Goal: Download file/media

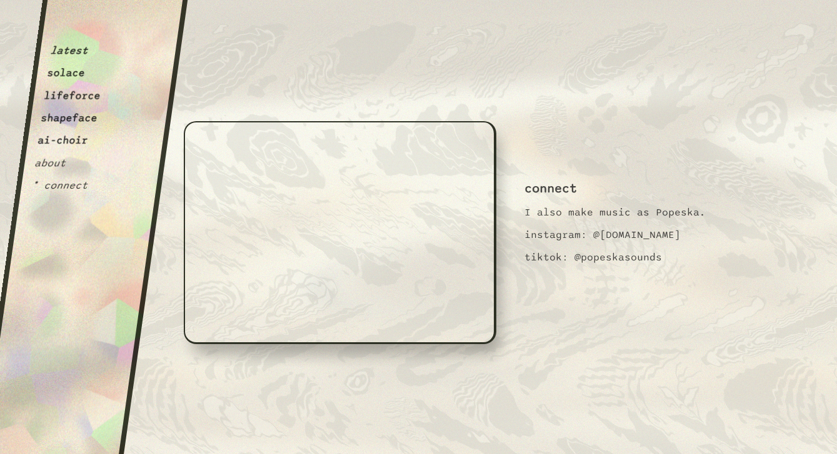
click at [64, 141] on button "ai-choir" at bounding box center [63, 140] width 52 height 12
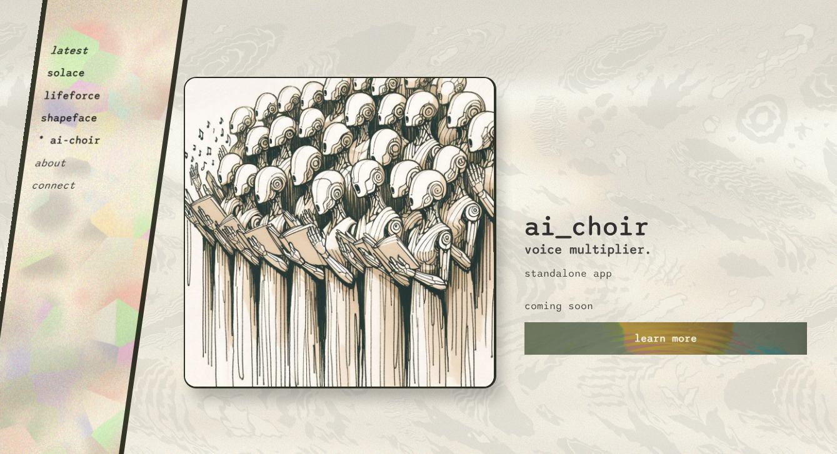
click at [57, 98] on button "lifeforce" at bounding box center [72, 95] width 58 height 12
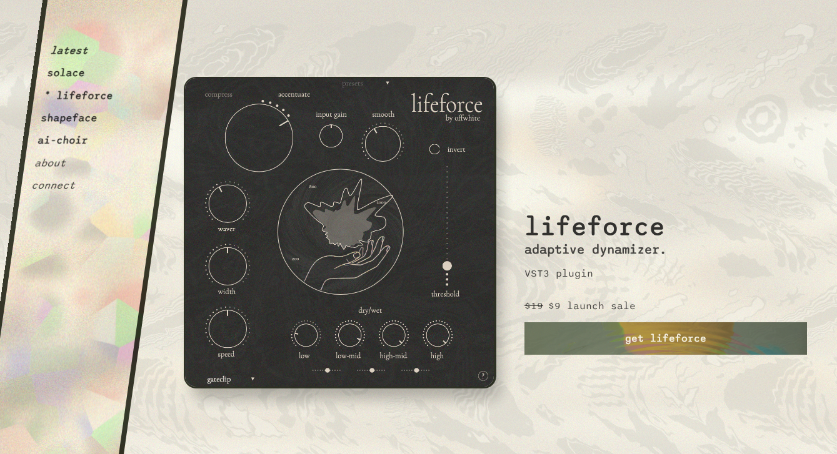
click at [76, 73] on button "solace" at bounding box center [65, 73] width 39 height 12
click at [77, 119] on button "shapeface" at bounding box center [69, 118] width 58 height 12
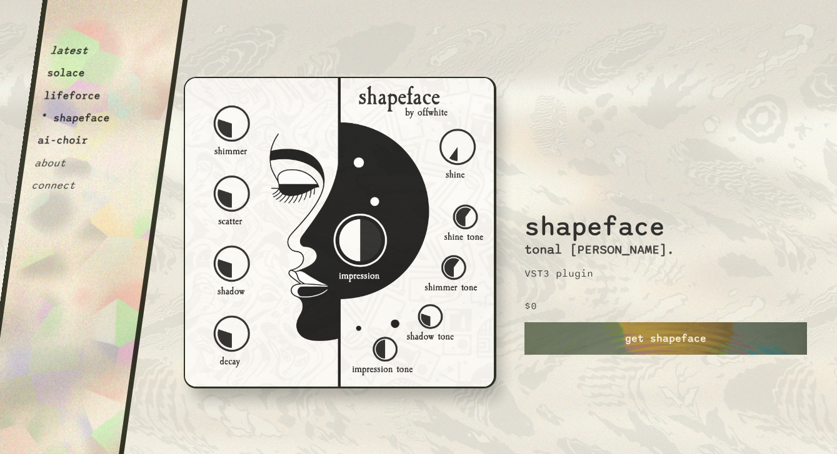
click at [91, 98] on button "lifeforce" at bounding box center [72, 95] width 58 height 12
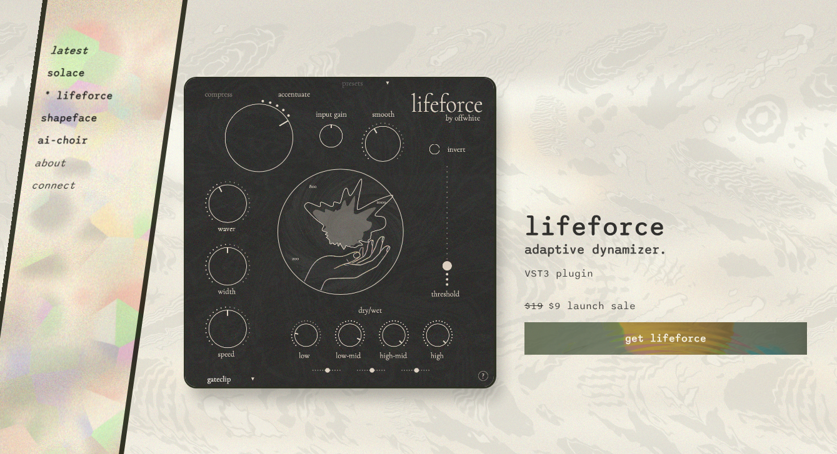
click at [86, 116] on button "shapeface" at bounding box center [69, 118] width 58 height 12
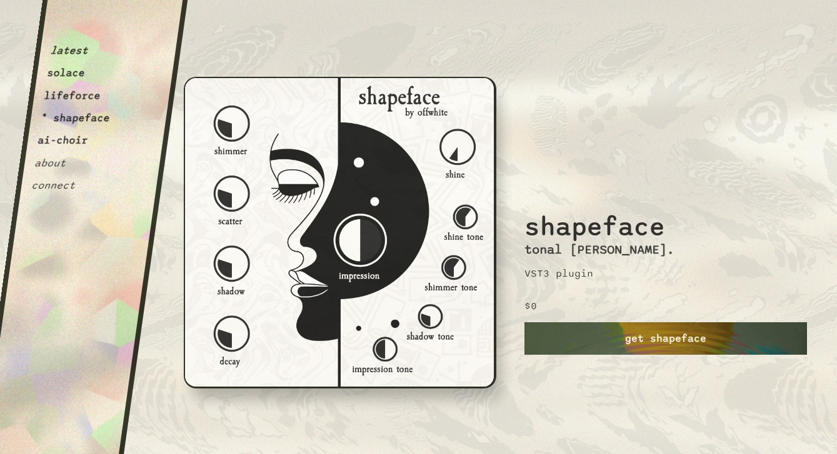
click at [621, 334] on link "get shapeface" at bounding box center [665, 338] width 282 height 32
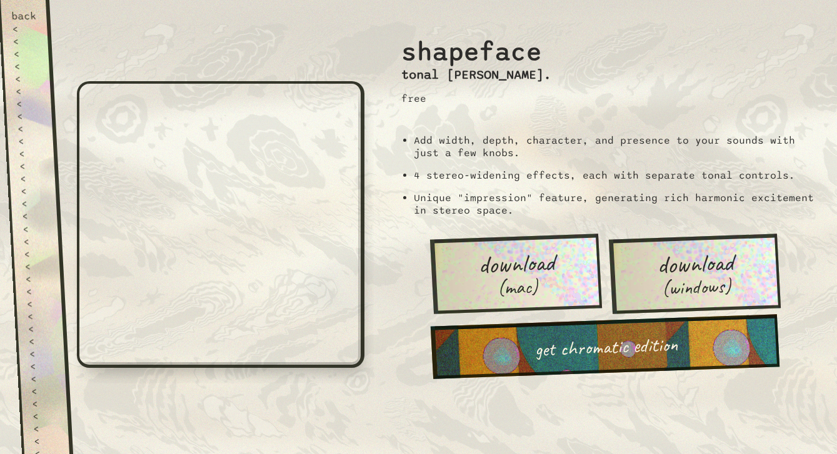
click at [537, 266] on span "download" at bounding box center [515, 263] width 77 height 29
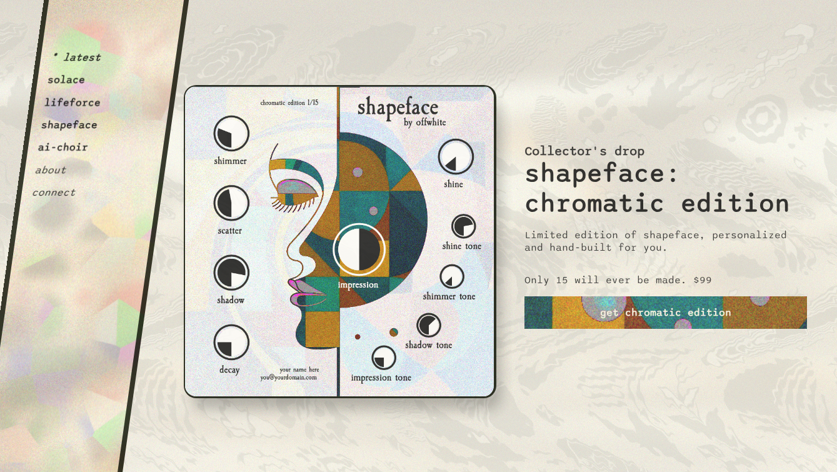
click at [72, 103] on button "lifeforce" at bounding box center [73, 102] width 58 height 12
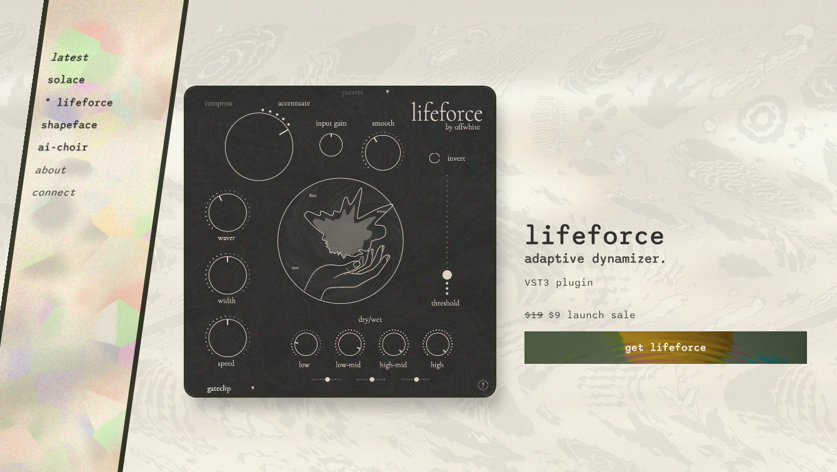
click at [554, 338] on link "get lifeforce" at bounding box center [665, 347] width 282 height 32
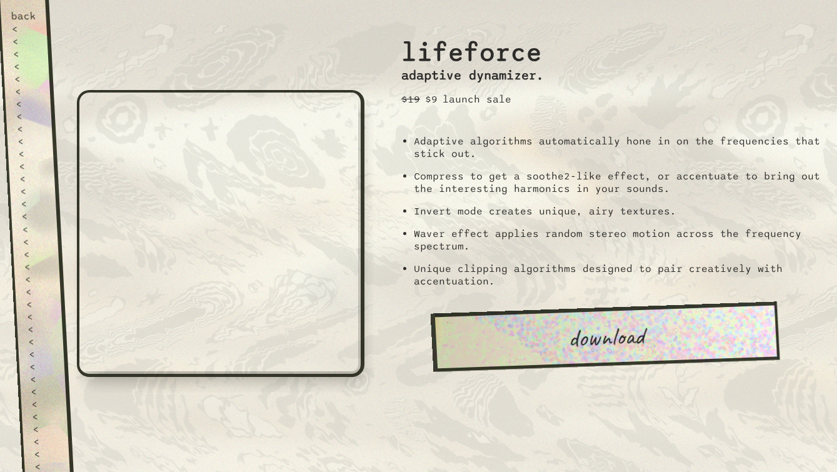
click at [594, 343] on link "download" at bounding box center [604, 336] width 349 height 70
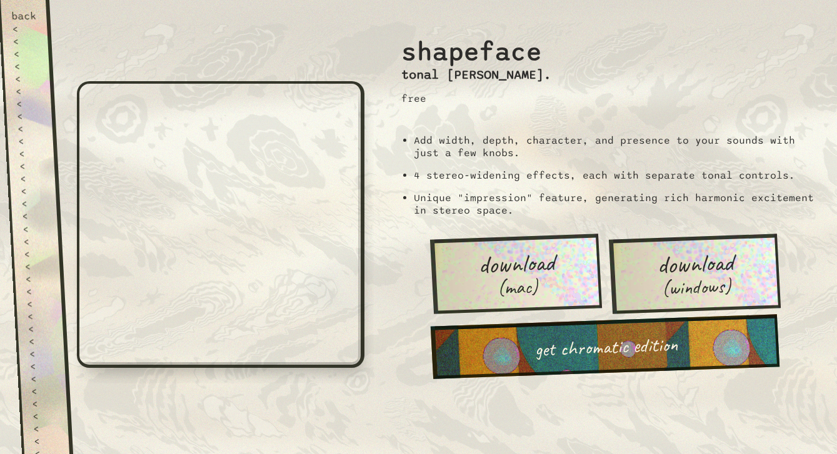
click at [537, 291] on link "download (mac)" at bounding box center [516, 274] width 172 height 80
click at [24, 17] on div "back" at bounding box center [24, 16] width 26 height 12
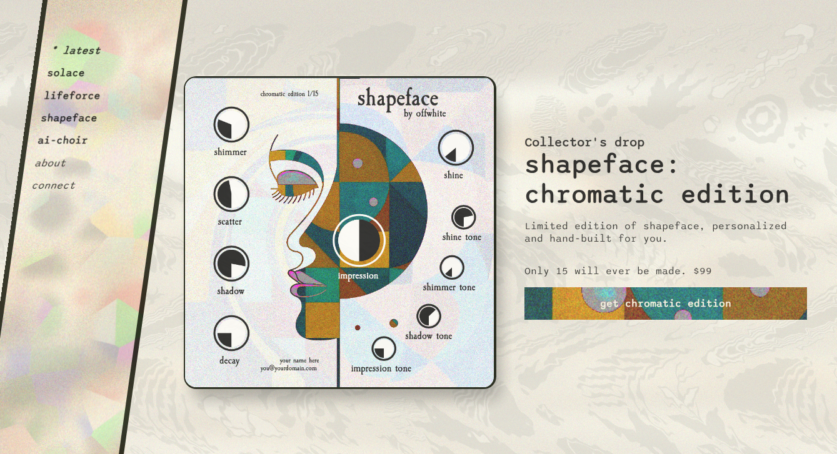
click at [69, 91] on button "lifeforce" at bounding box center [72, 95] width 58 height 12
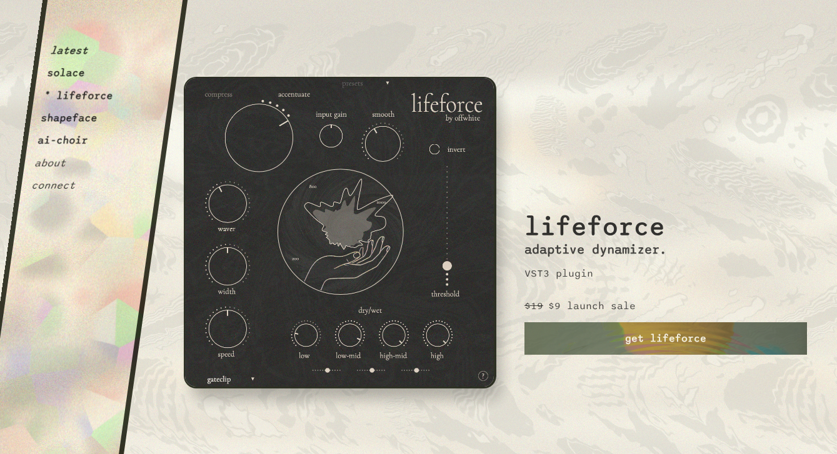
click at [61, 114] on button "shapeface" at bounding box center [69, 118] width 58 height 12
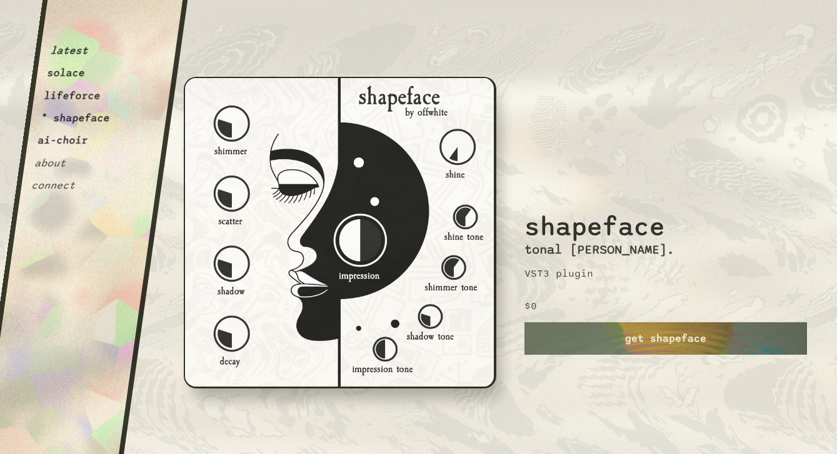
click at [67, 88] on div "latest solace lifeforce * shapeface ai-choir about connect" at bounding box center [78, 101] width 94 height 182
click at [67, 91] on button "lifeforce" at bounding box center [72, 95] width 58 height 12
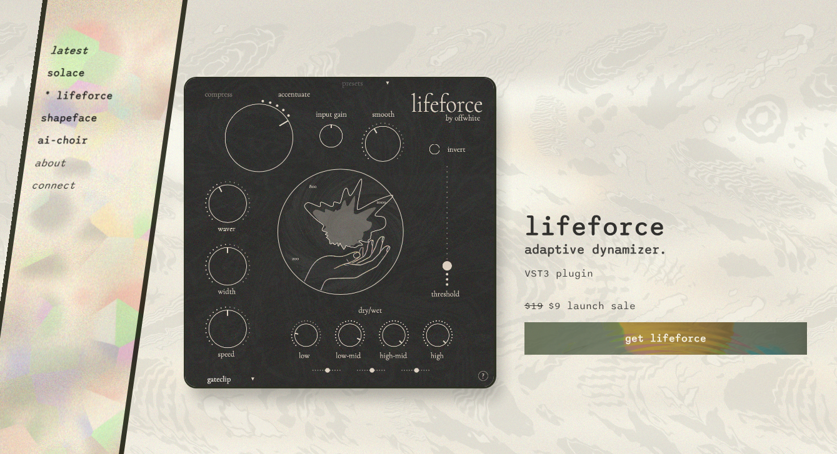
click at [59, 71] on button "solace" at bounding box center [65, 73] width 39 height 12
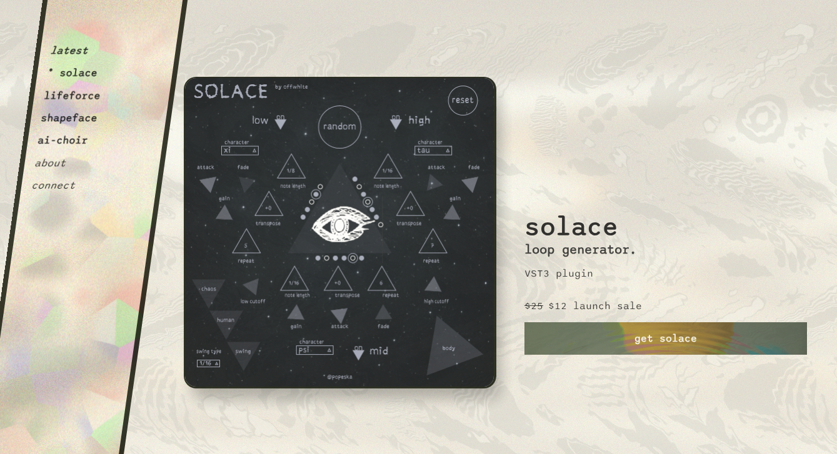
click at [79, 117] on button "shapeface" at bounding box center [69, 118] width 58 height 12
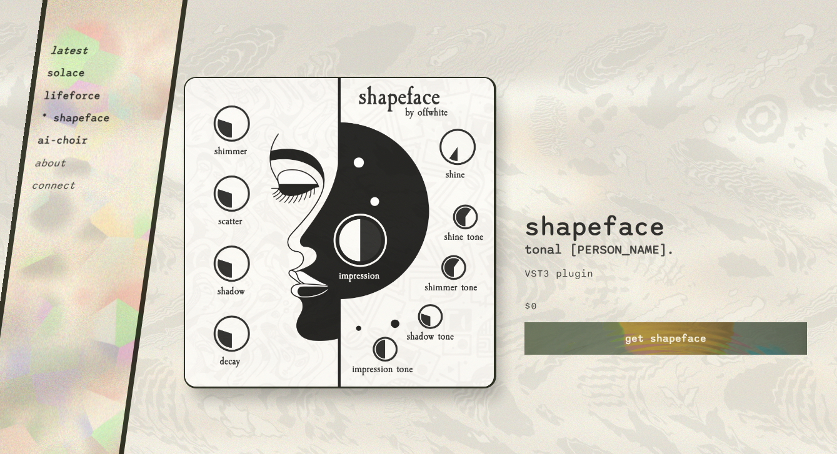
click at [52, 167] on button "about" at bounding box center [50, 163] width 33 height 12
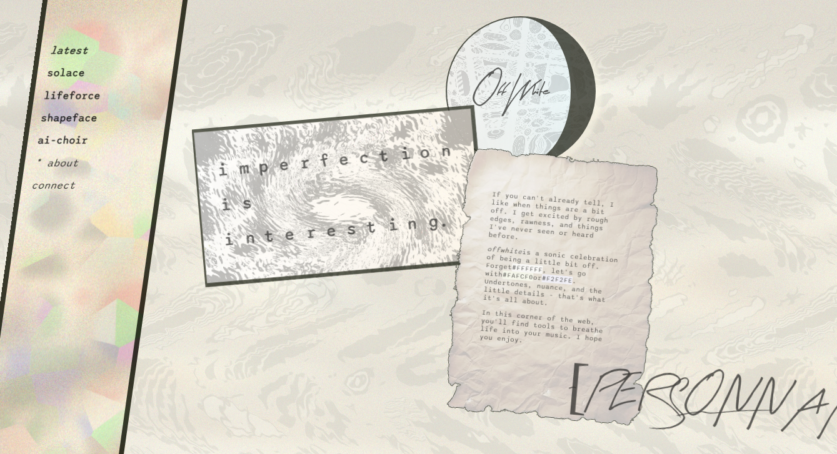
click at [74, 94] on button "lifeforce" at bounding box center [72, 95] width 58 height 12
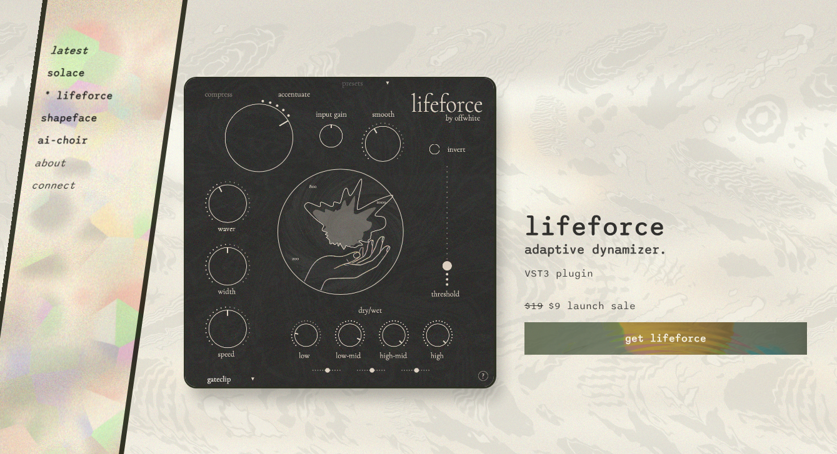
click at [62, 76] on button "solace" at bounding box center [65, 73] width 39 height 12
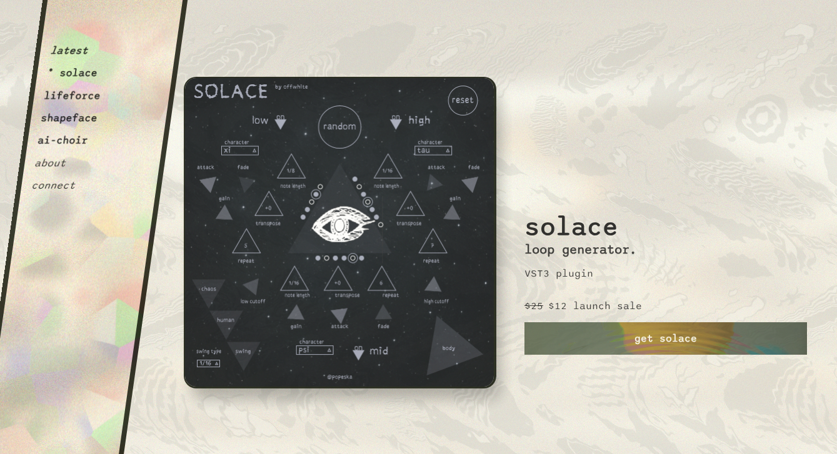
click at [69, 46] on button "latest" at bounding box center [68, 50] width 39 height 12
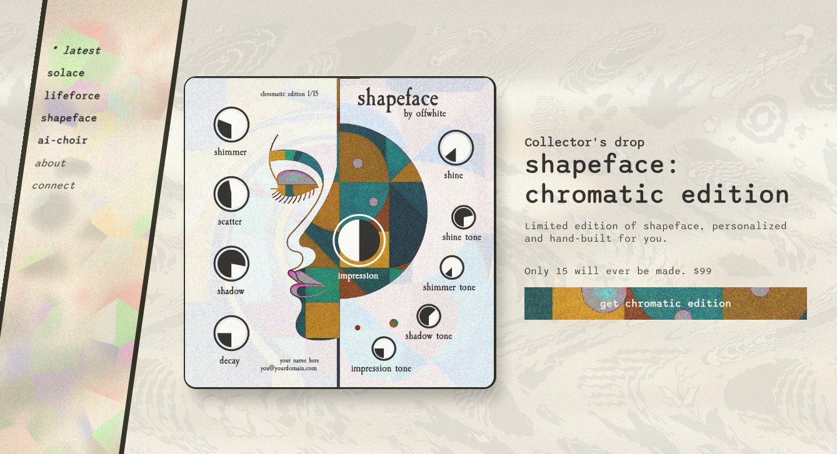
click at [86, 142] on button "ai-choir" at bounding box center [63, 140] width 52 height 12
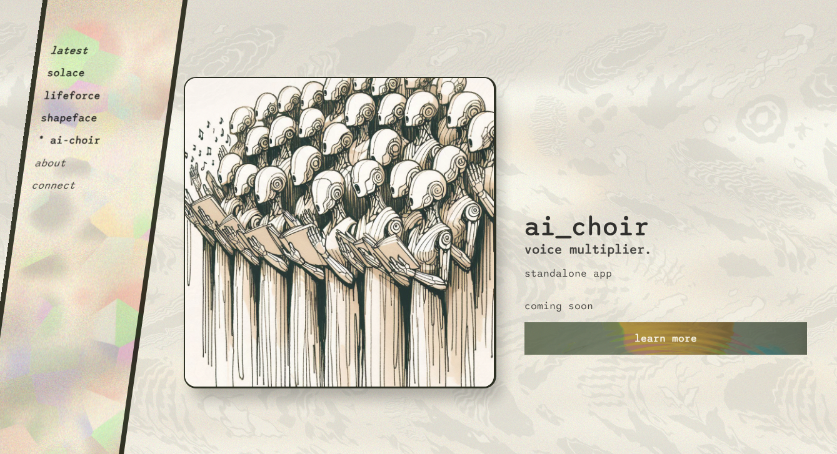
click at [88, 99] on button "lifeforce" at bounding box center [72, 95] width 58 height 12
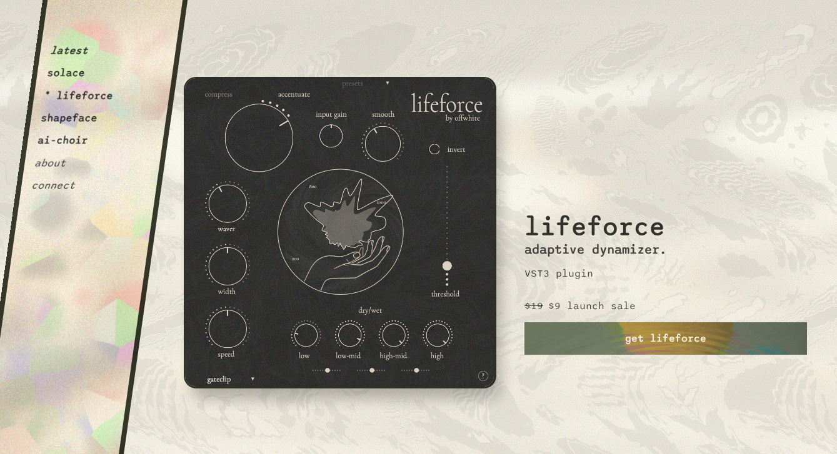
click at [82, 72] on button "solace" at bounding box center [65, 73] width 39 height 12
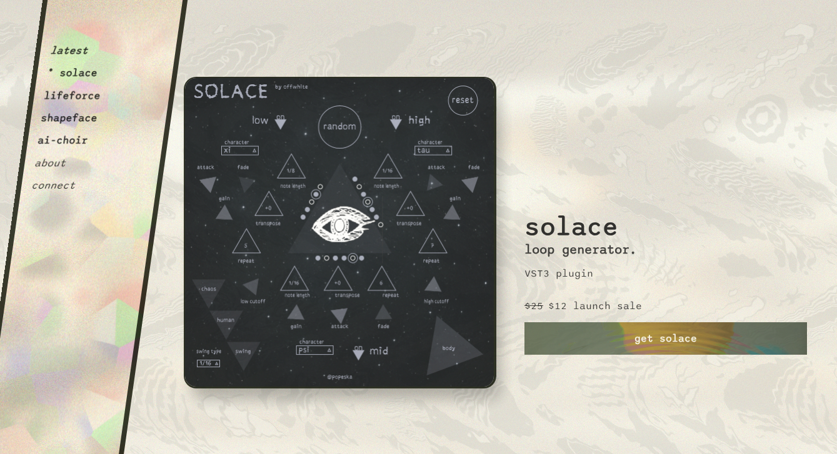
click at [77, 116] on button "shapeface" at bounding box center [69, 118] width 58 height 12
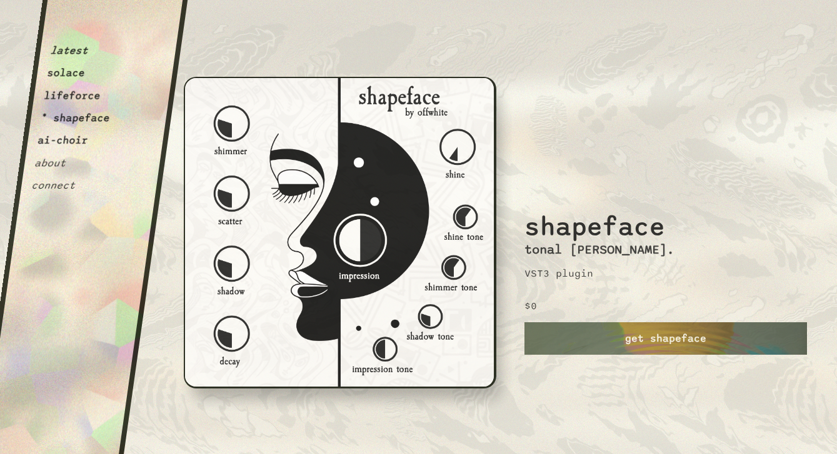
click at [84, 99] on button "lifeforce" at bounding box center [72, 95] width 58 height 12
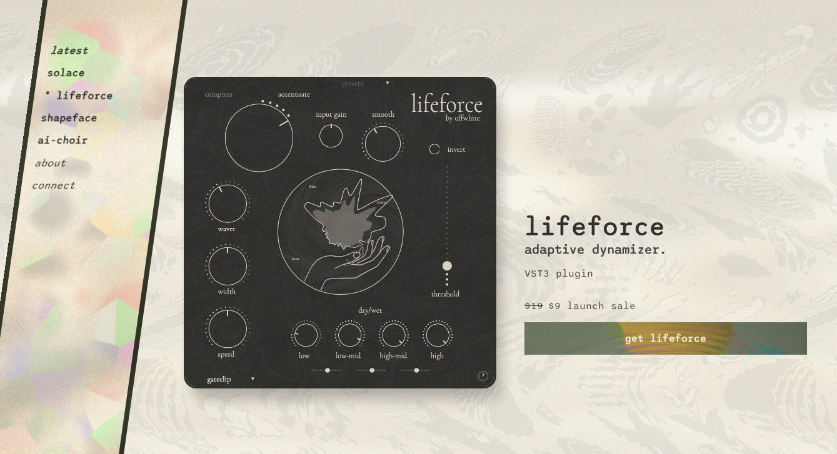
click at [74, 117] on button "shapeface" at bounding box center [69, 118] width 58 height 12
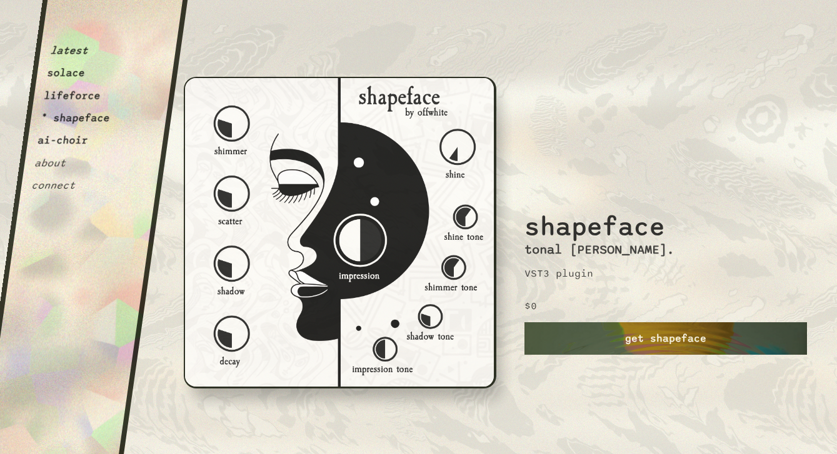
click at [605, 337] on link "get shapeface" at bounding box center [665, 338] width 282 height 32
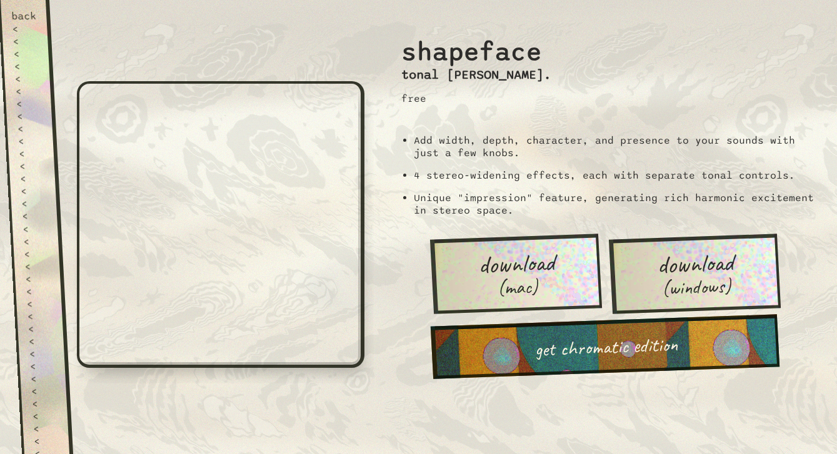
click at [31, 17] on div "back" at bounding box center [24, 16] width 26 height 12
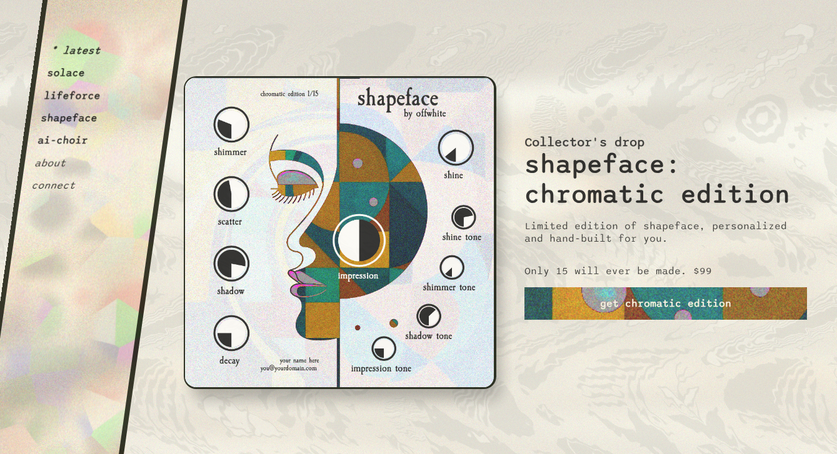
click at [66, 120] on button "shapeface" at bounding box center [69, 118] width 58 height 12
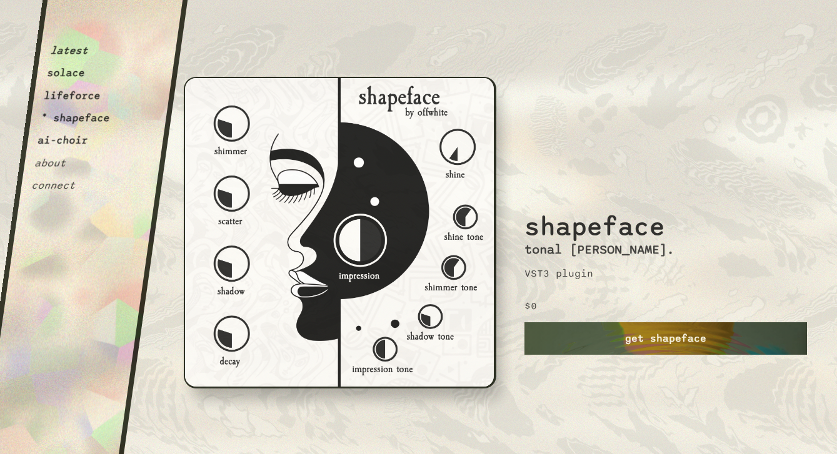
click at [592, 329] on link "get shapeface" at bounding box center [665, 338] width 282 height 32
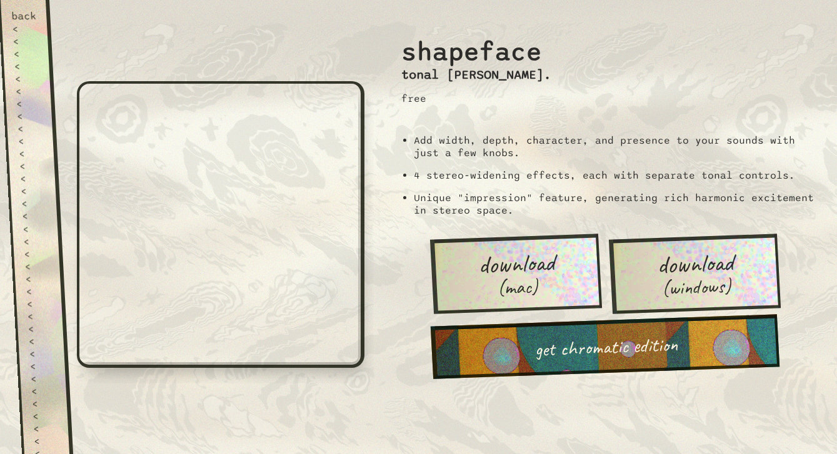
click at [511, 257] on span "download" at bounding box center [515, 263] width 77 height 29
